Goal: Navigation & Orientation: Find specific page/section

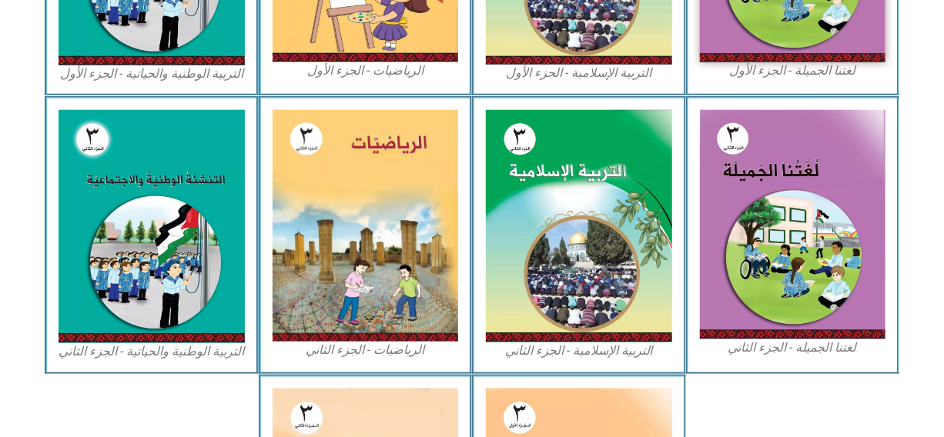
scroll to position [738, 0]
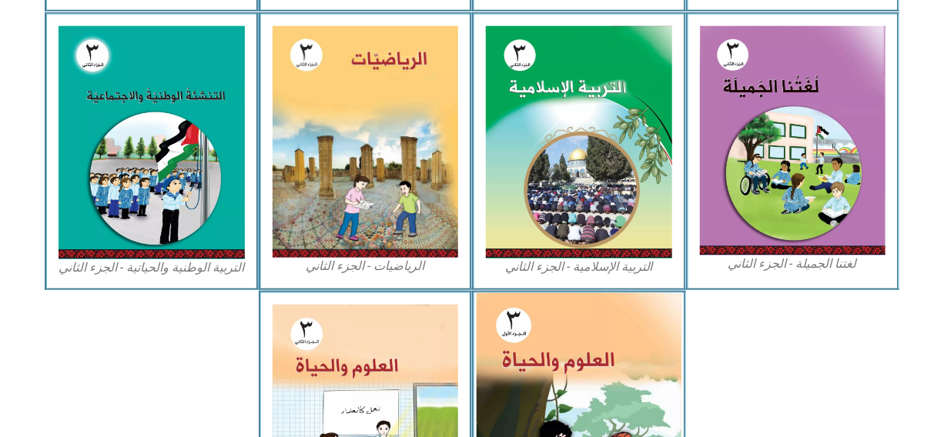
click at [616, 377] on img at bounding box center [579, 420] width 205 height 255
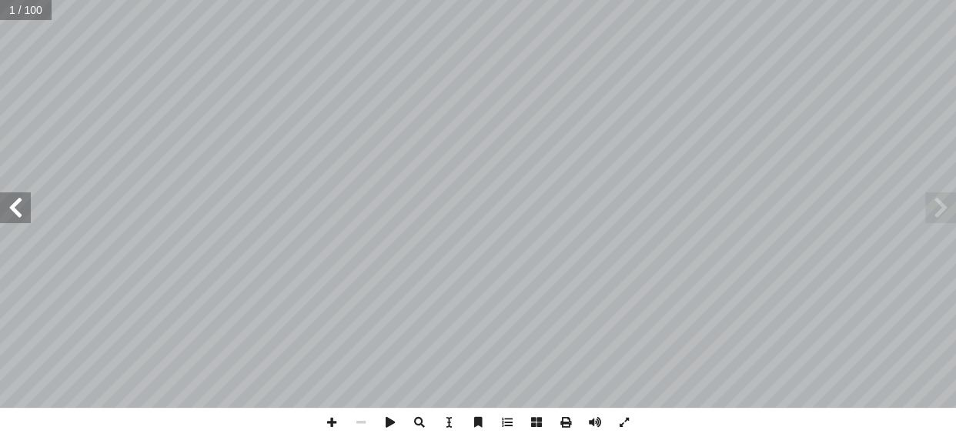
click at [12, 203] on span at bounding box center [15, 208] width 31 height 31
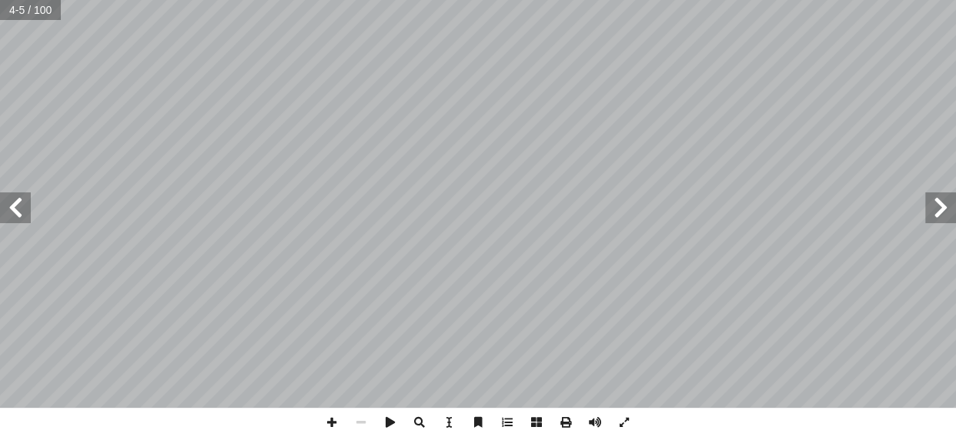
click at [12, 203] on span at bounding box center [15, 208] width 31 height 31
click at [18, 201] on span at bounding box center [15, 208] width 31 height 31
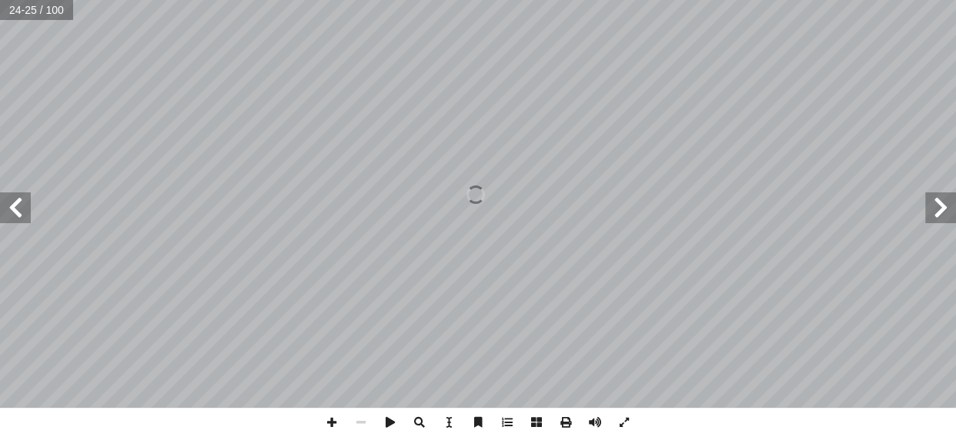
click at [946, 209] on span at bounding box center [941, 208] width 31 height 31
click at [327, 423] on span at bounding box center [331, 422] width 29 height 29
